Goal: Task Accomplishment & Management: Manage account settings

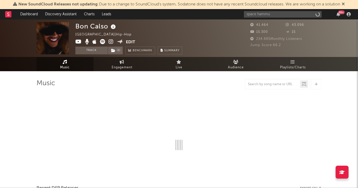
type input "space [PERSON_NAME]"
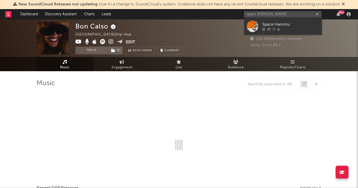
select select "6m"
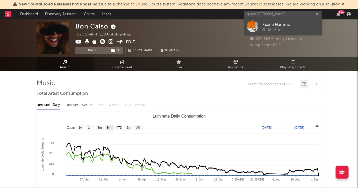
type input "space [PERSON_NAME]"
click at [281, 28] on div at bounding box center [290, 29] width 57 height 3
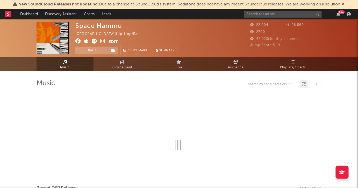
select select "6m"
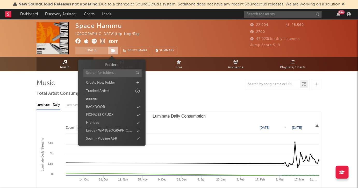
click at [114, 49] on icon at bounding box center [113, 51] width 4 height 4
click at [137, 139] on icon at bounding box center [138, 138] width 3 height 3
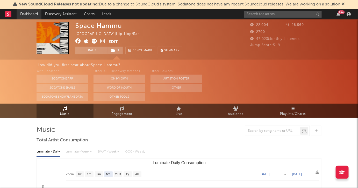
click at [30, 15] on link "Dashboard" at bounding box center [29, 14] width 25 height 10
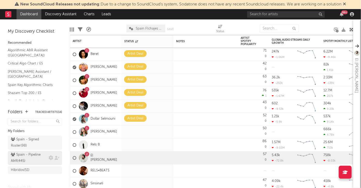
click at [31, 160] on div "Spain - Pipeline A&R ( 445 )" at bounding box center [35, 158] width 54 height 14
click at [32, 154] on div "Spain - Pipeline A&R ( 445 )" at bounding box center [29, 158] width 36 height 12
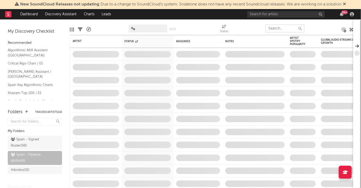
click at [279, 27] on input "text" at bounding box center [285, 29] width 39 height 8
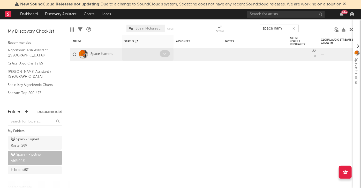
type input "space ham"
click at [164, 54] on icon at bounding box center [164, 53] width 3 height 3
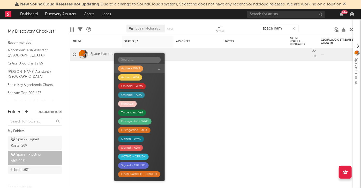
click at [138, 72] on span "Active - WMS" at bounding box center [139, 68] width 50 height 9
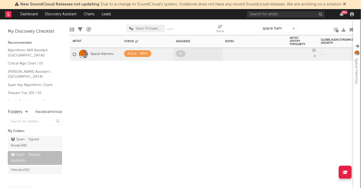
click at [185, 57] on div at bounding box center [181, 54] width 11 height 8
click at [181, 54] on icon at bounding box center [180, 53] width 3 height 3
type input "[PERSON_NAME]"
click at [186, 56] on div at bounding box center [181, 54] width 11 height 8
click at [183, 56] on span at bounding box center [181, 53] width 10 height 7
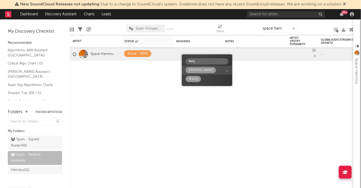
type input "kenj"
click at [191, 69] on div "[PERSON_NAME]" at bounding box center [201, 70] width 24 height 6
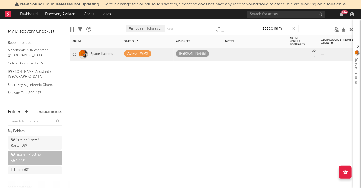
click at [160, 88] on div "Artist Notifications Status Edit settings for Status Assignees Notes Artist Spo…" at bounding box center [212, 111] width 284 height 153
